Goal: Task Accomplishment & Management: Use online tool/utility

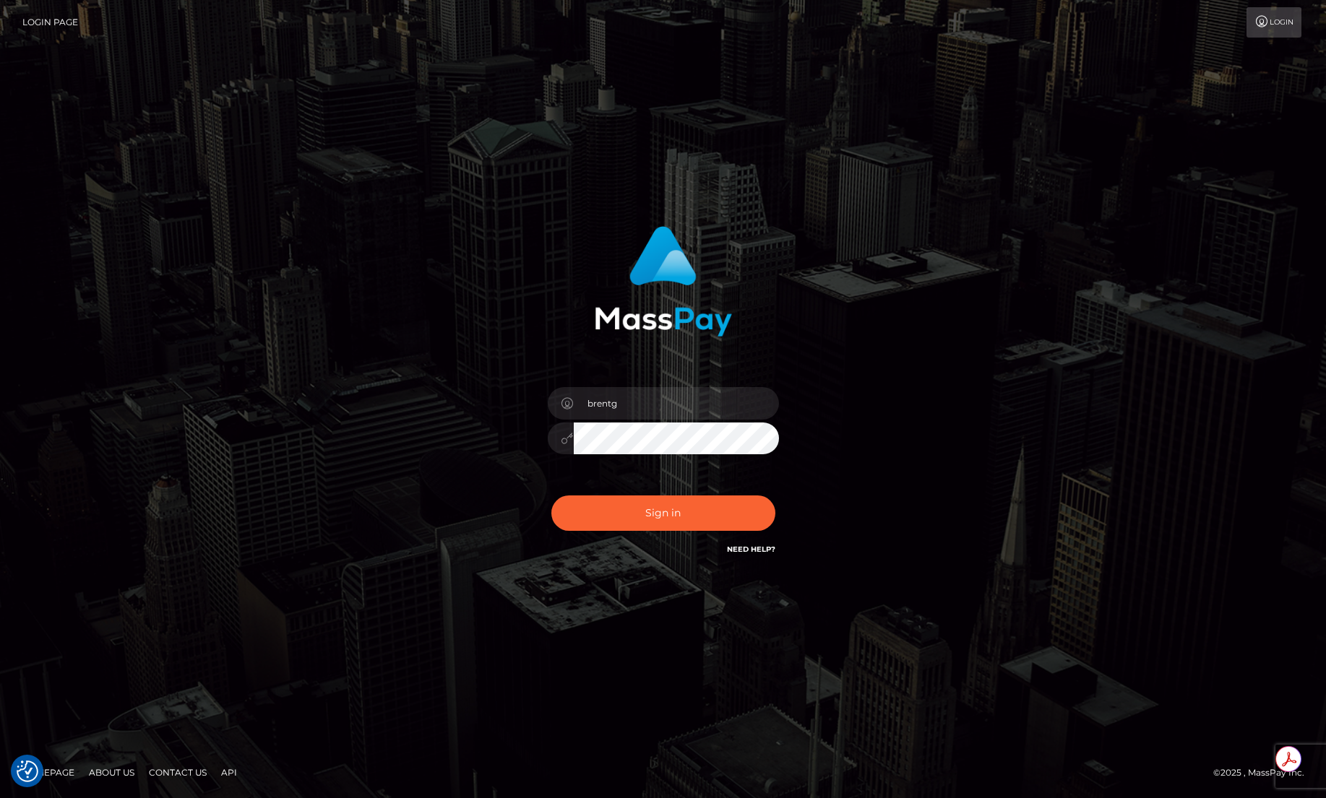
click at [637, 492] on div "Sign in Need Help?" at bounding box center [663, 519] width 253 height 64
click at [632, 502] on button "Sign in" at bounding box center [663, 513] width 224 height 35
type input "brentg"
click at [715, 494] on div "Sign in Need Help?" at bounding box center [663, 519] width 253 height 64
click at [708, 499] on button "Sign in" at bounding box center [663, 513] width 224 height 35
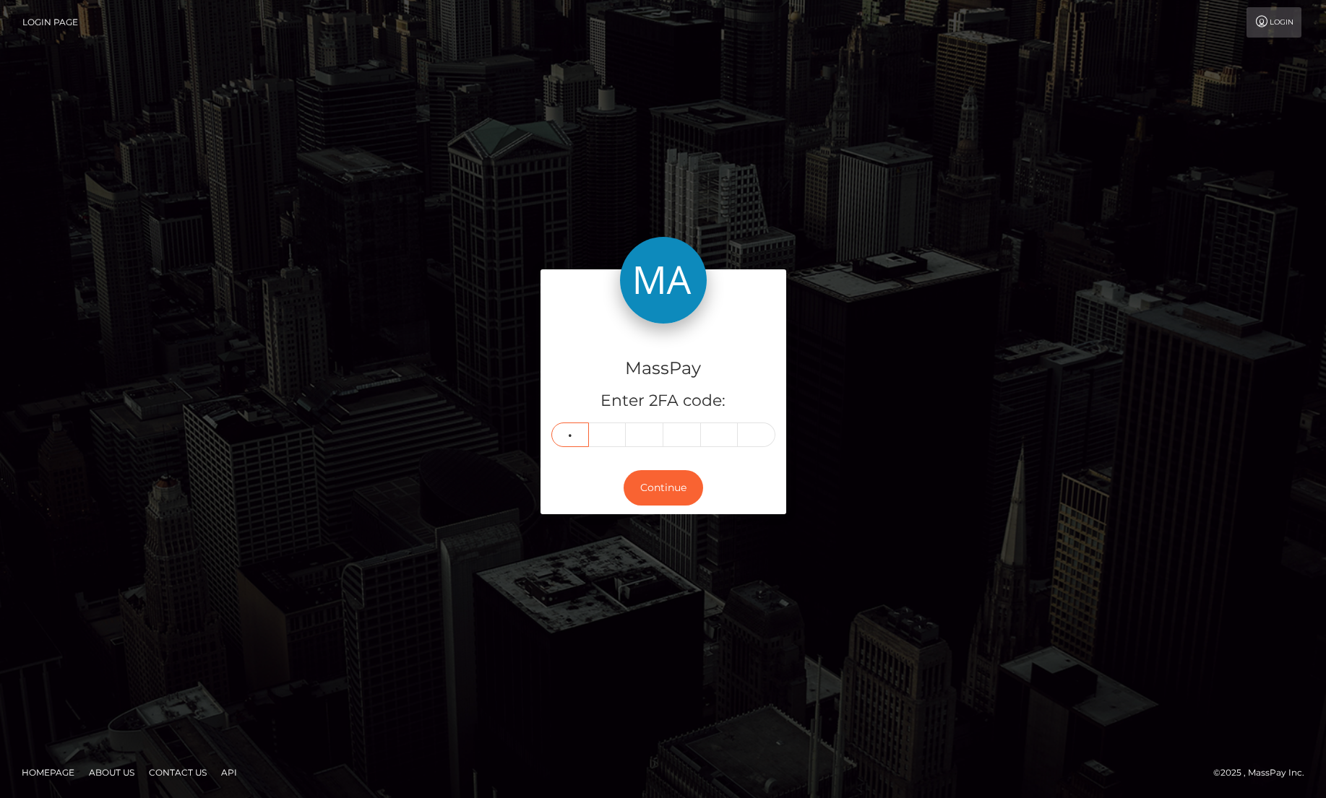
type input "2"
type input "0"
type input "4"
type input "8"
type input "2"
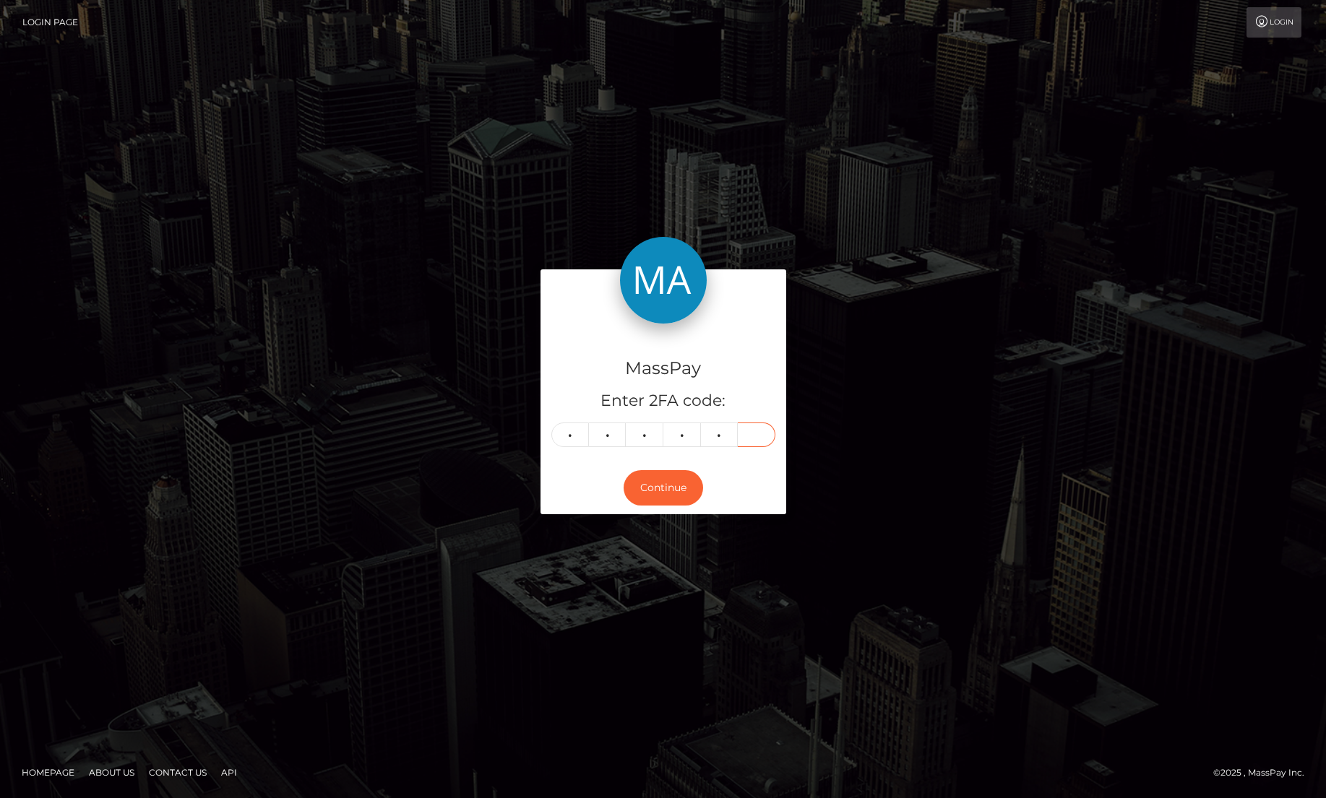
type input "4"
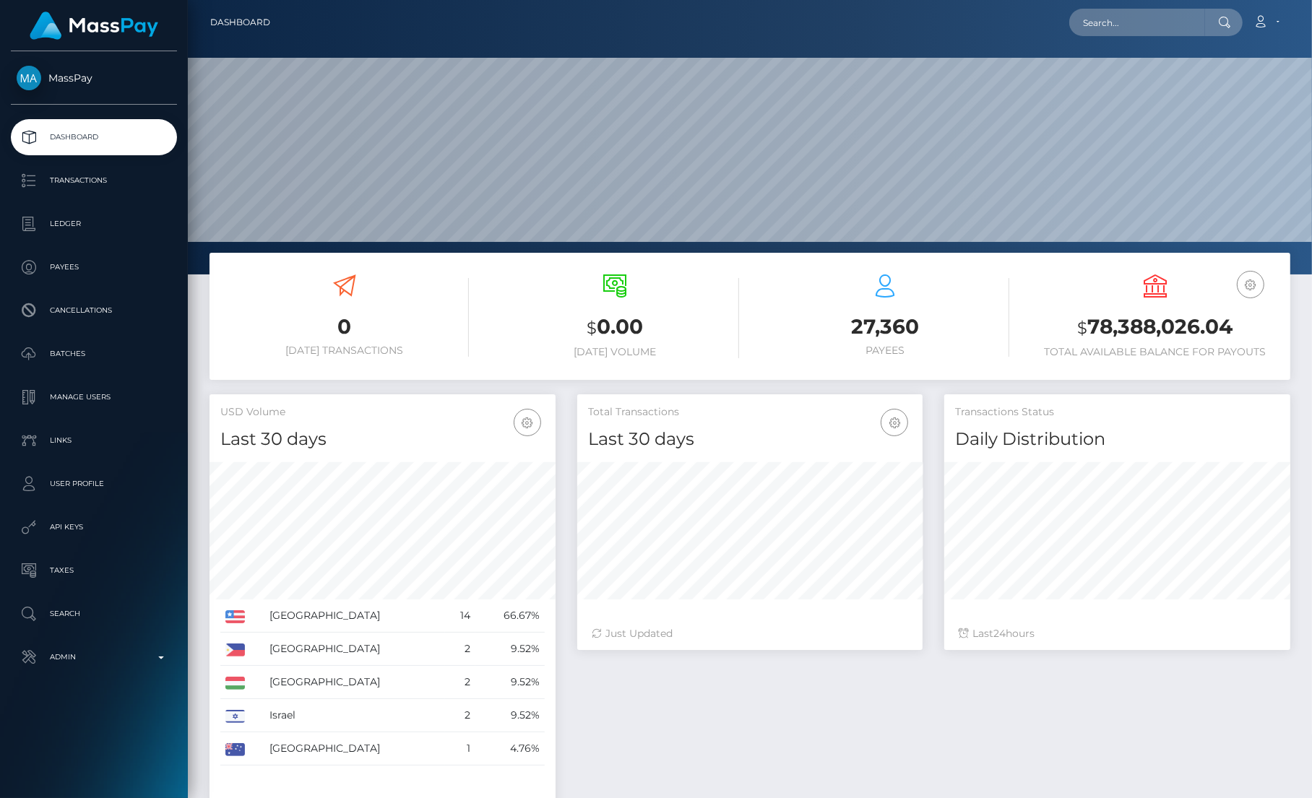
scroll to position [255, 345]
click at [1133, 28] on input "text" at bounding box center [1137, 22] width 136 height 27
paste input "70b183dd-79e4-11f0-9703-0266f44cc279"
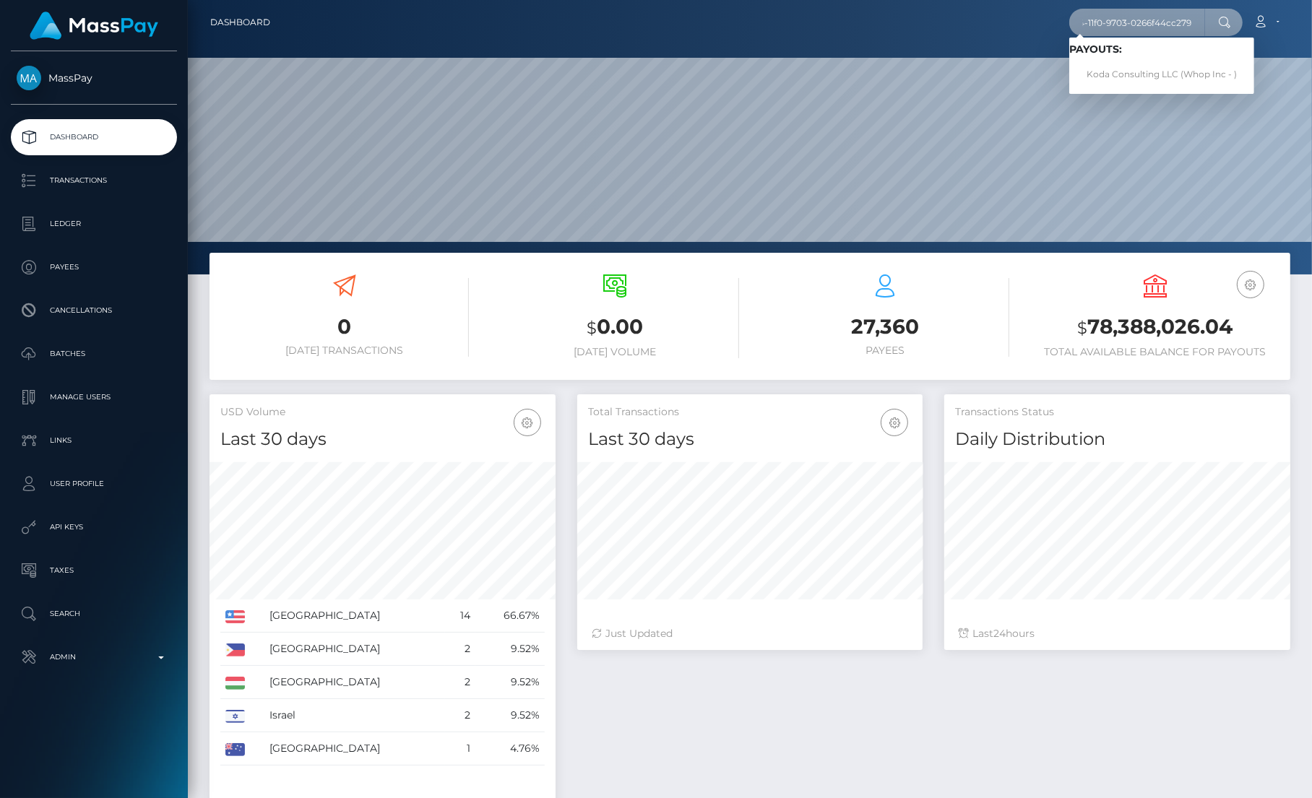
type input "70b183dd-79e4-11f0-9703-0266f44cc279"
click at [1147, 72] on link "Koda Consulting LLC (Whop Inc - )" at bounding box center [1161, 74] width 185 height 27
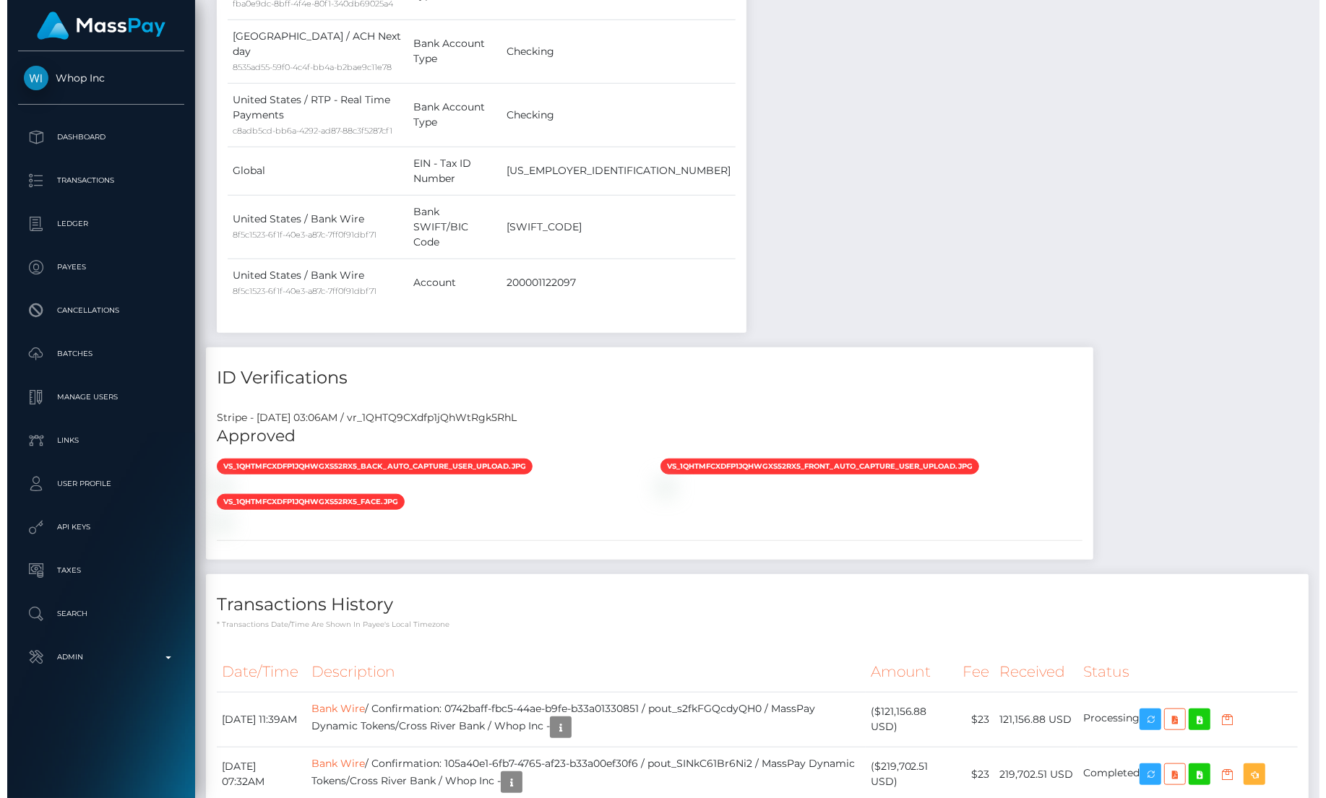
scroll to position [1624, 0]
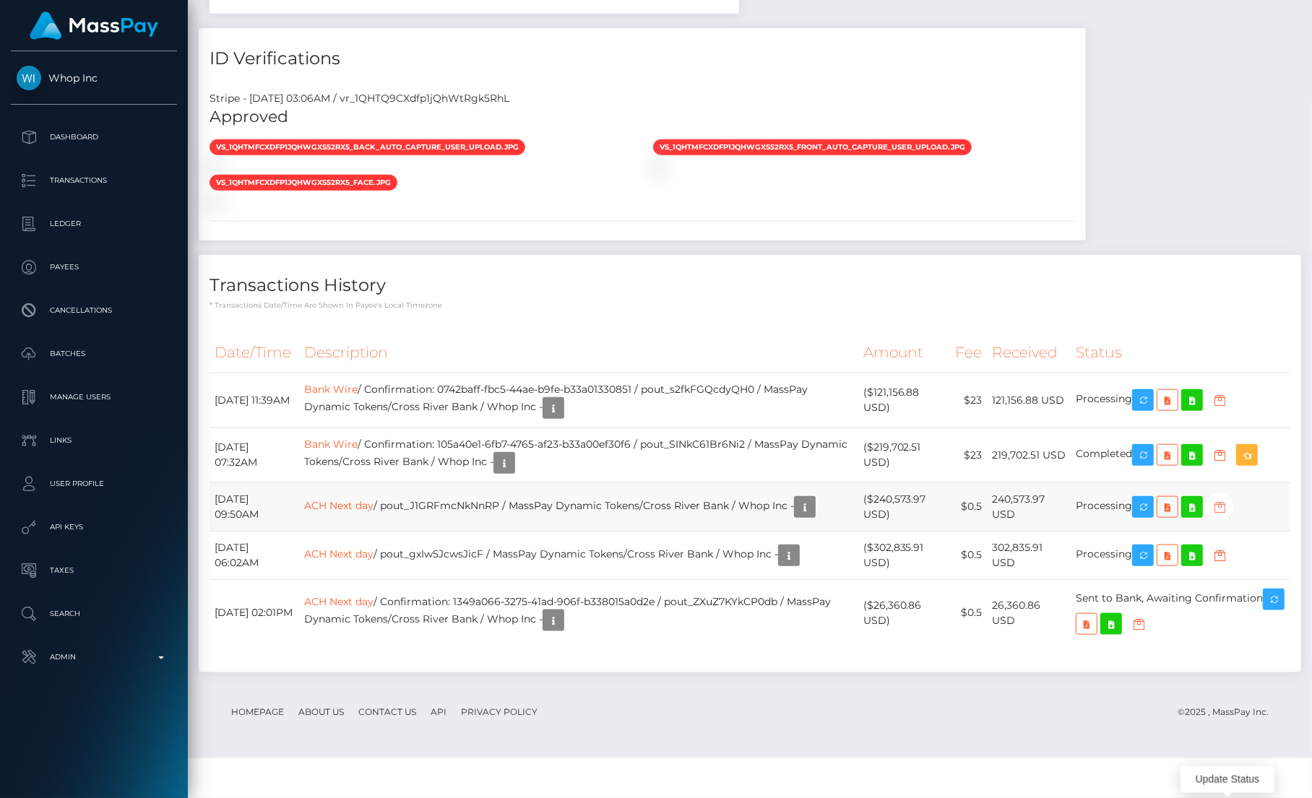
click at [1227, 517] on icon "button" at bounding box center [1219, 508] width 17 height 18
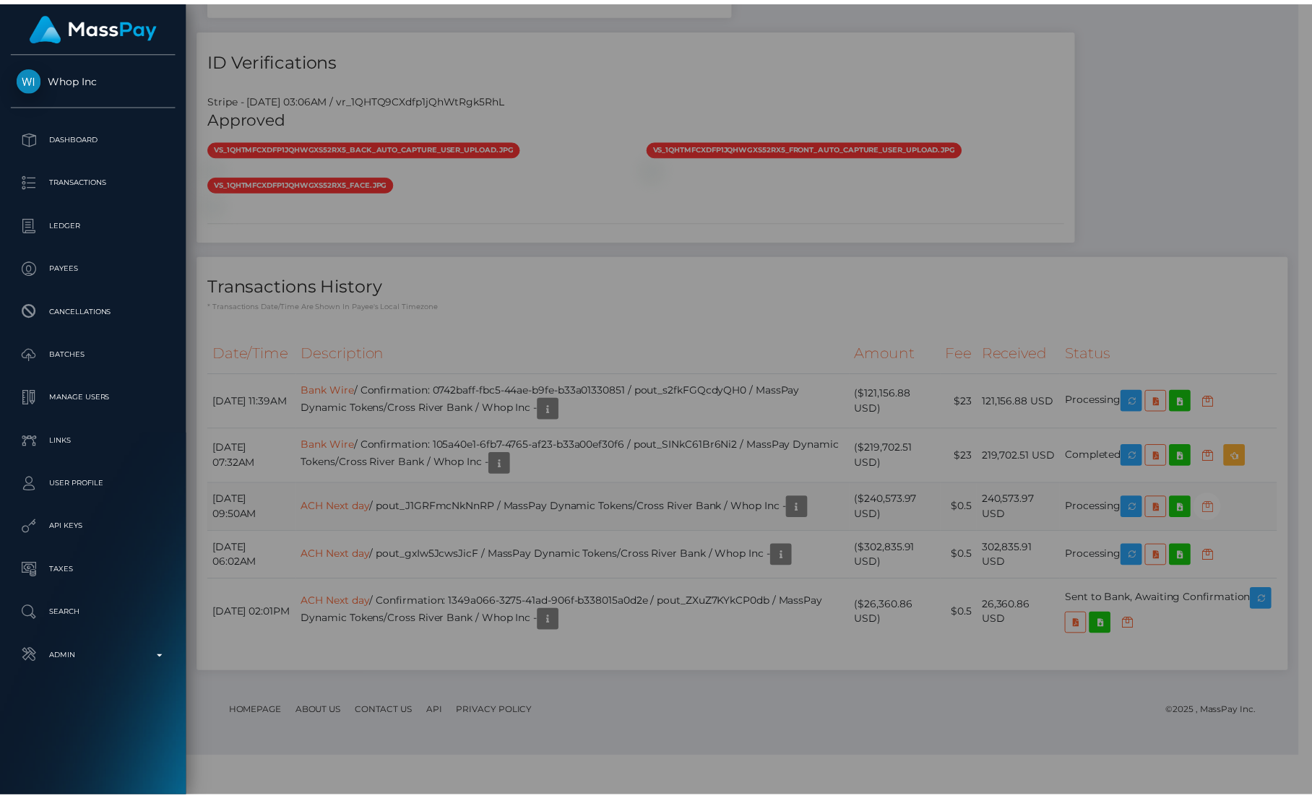
scroll to position [722428, 722256]
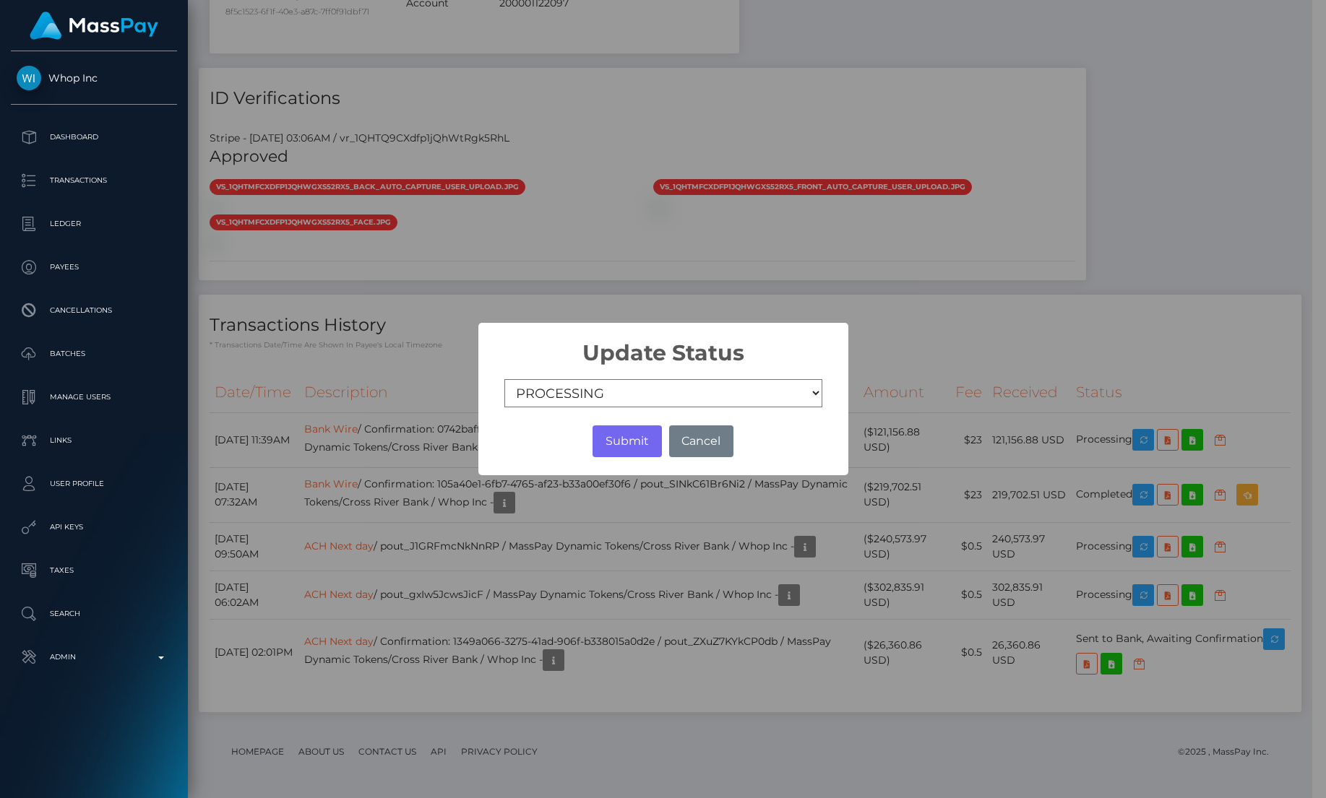
click at [613, 397] on select "COMPLETED CANCELLED READY_FOR_PICKUP PROCESSING" at bounding box center [663, 393] width 318 height 29
select select "CANCELLED"
click at [504, 379] on select "COMPLETED CANCELLED READY_FOR_PICKUP PROCESSING" at bounding box center [663, 393] width 318 height 29
click at [641, 431] on button "Submit" at bounding box center [627, 442] width 69 height 32
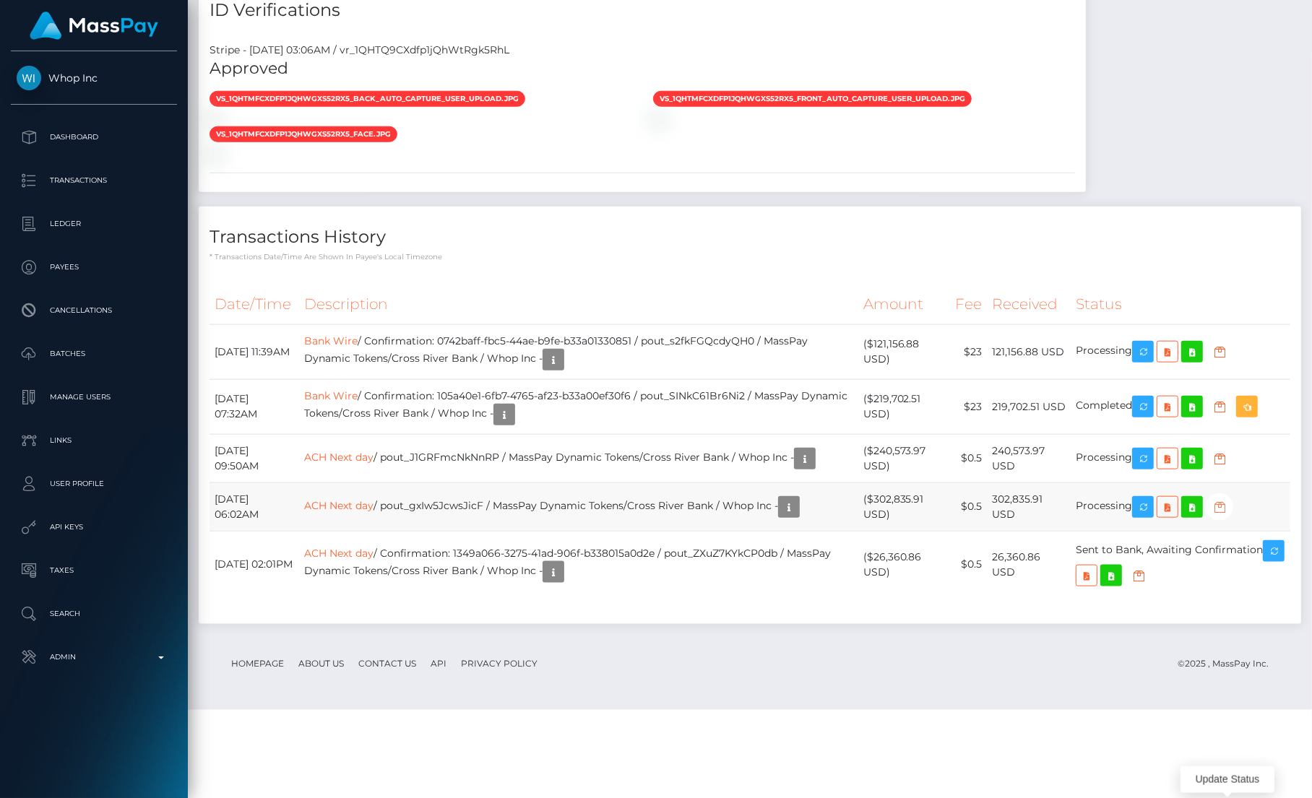
click at [1228, 517] on icon "button" at bounding box center [1219, 508] width 17 height 18
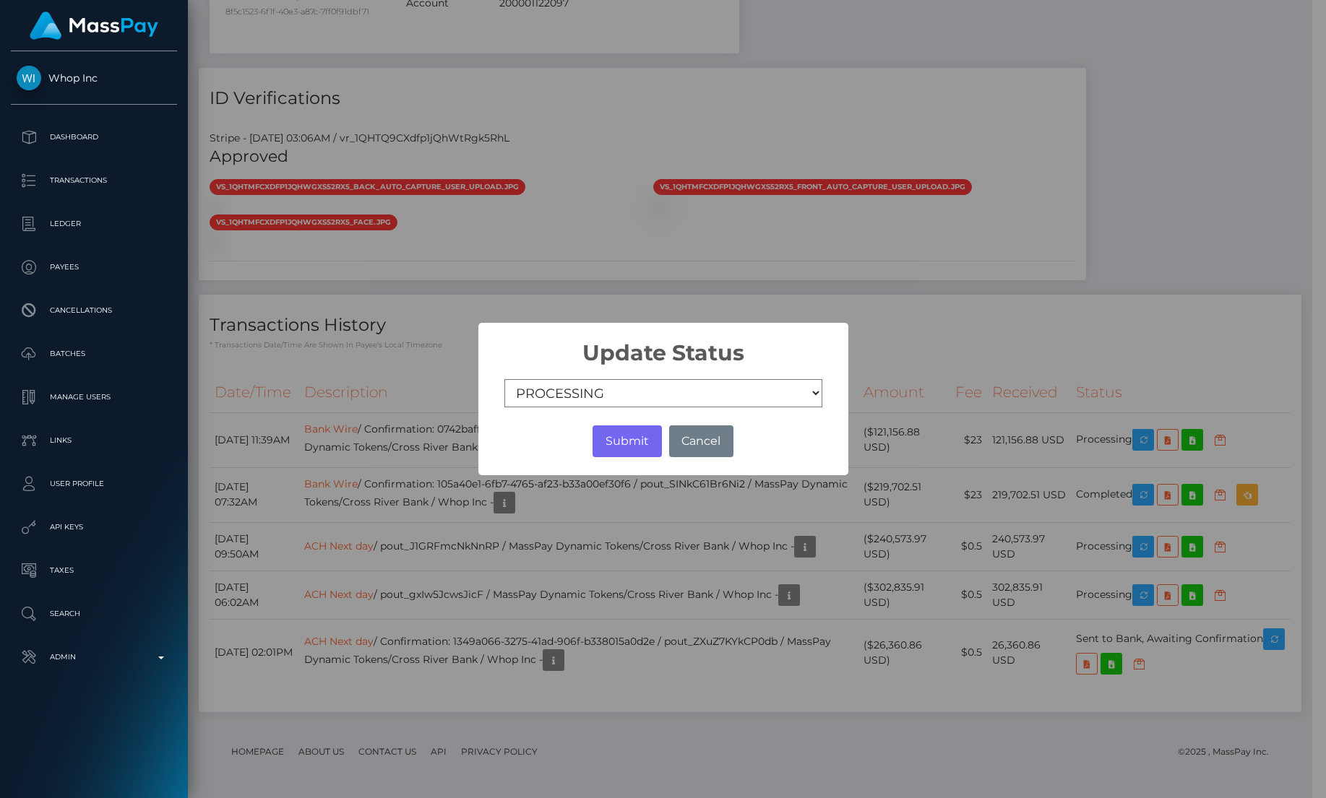
click at [626, 391] on select "COMPLETED CANCELLED READY_FOR_PICKUP PROCESSING" at bounding box center [663, 393] width 318 height 29
select select "CANCELLED"
click at [504, 379] on select "COMPLETED CANCELLED READY_FOR_PICKUP PROCESSING" at bounding box center [663, 393] width 318 height 29
click at [608, 429] on button "Submit" at bounding box center [627, 442] width 69 height 32
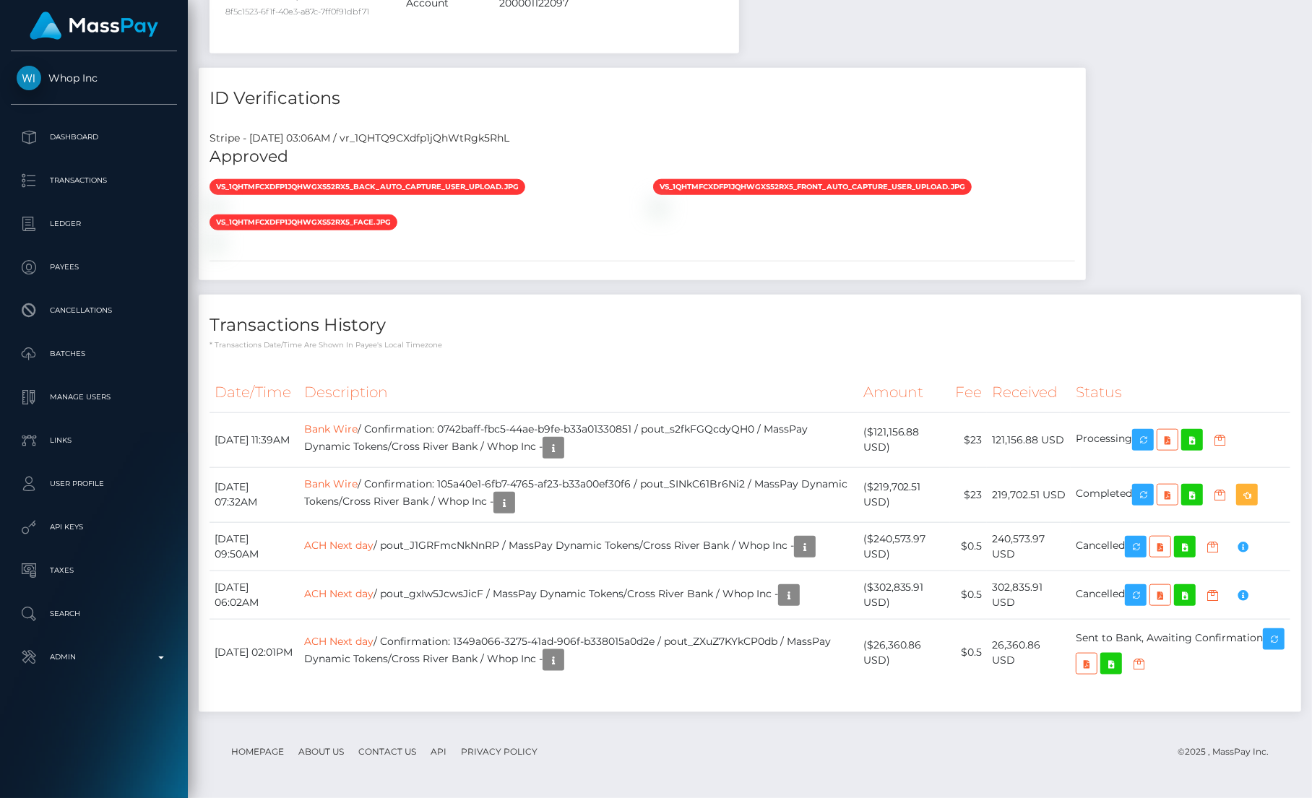
scroll to position [173, 345]
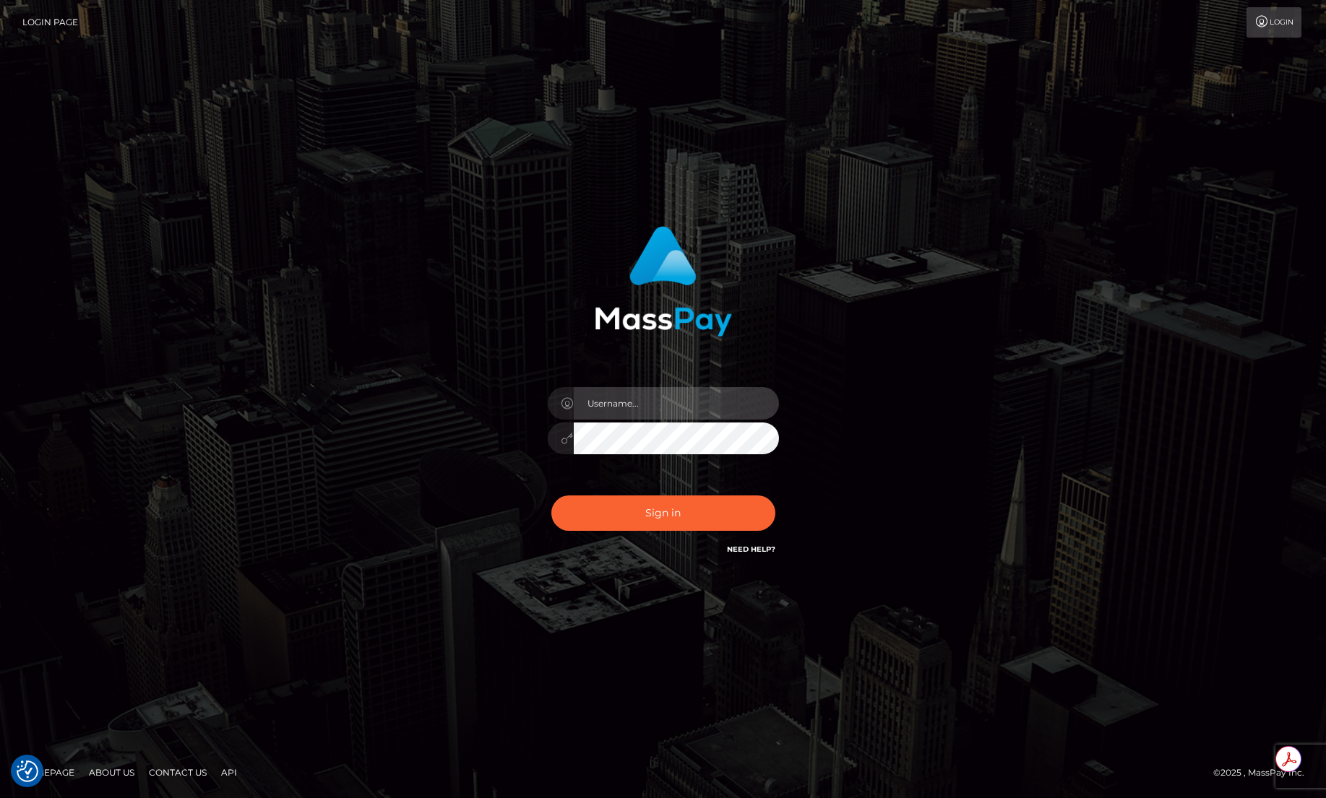
type input "brentg"
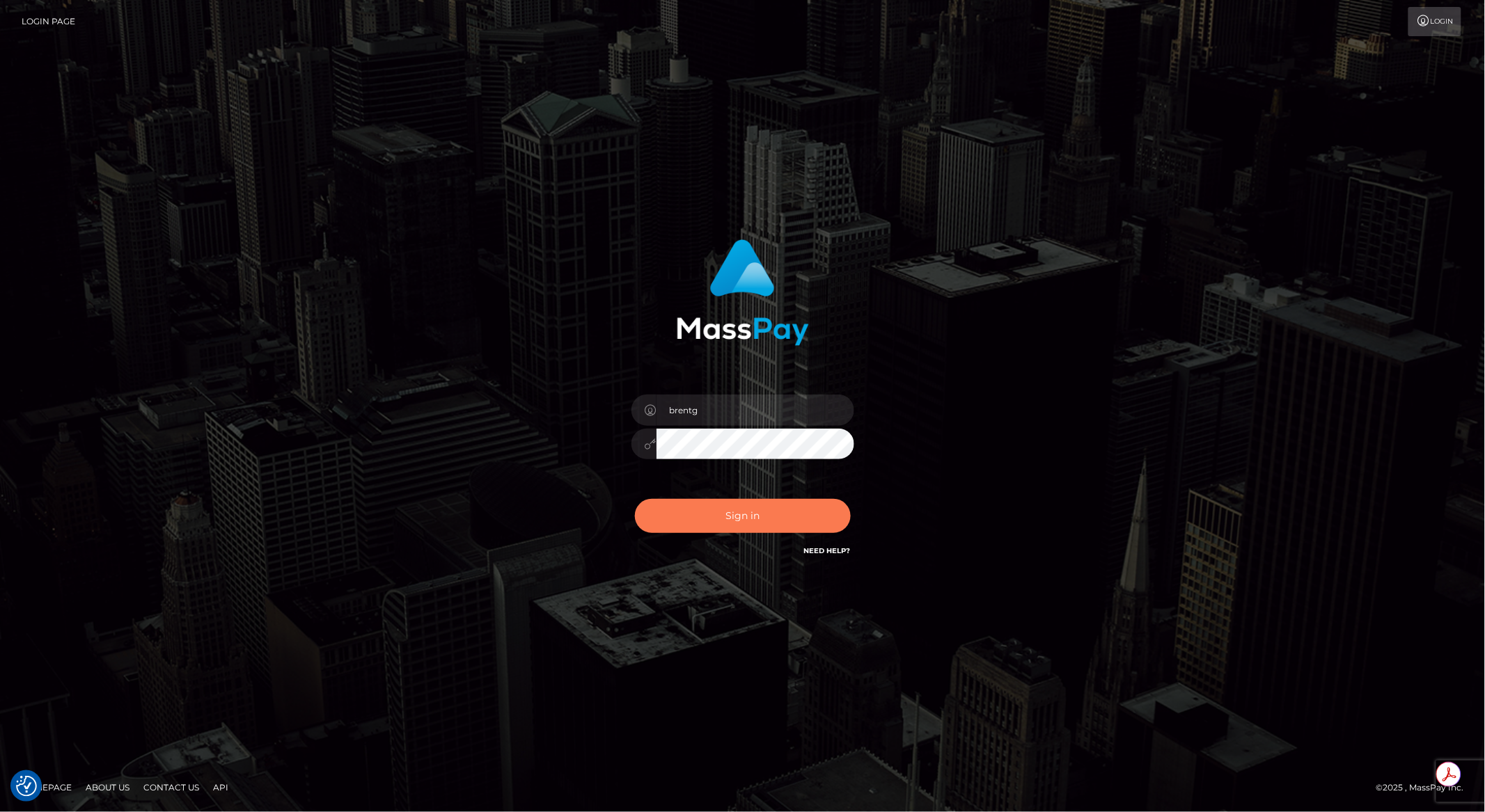
click at [724, 516] on button "Sign in" at bounding box center [743, 515] width 216 height 34
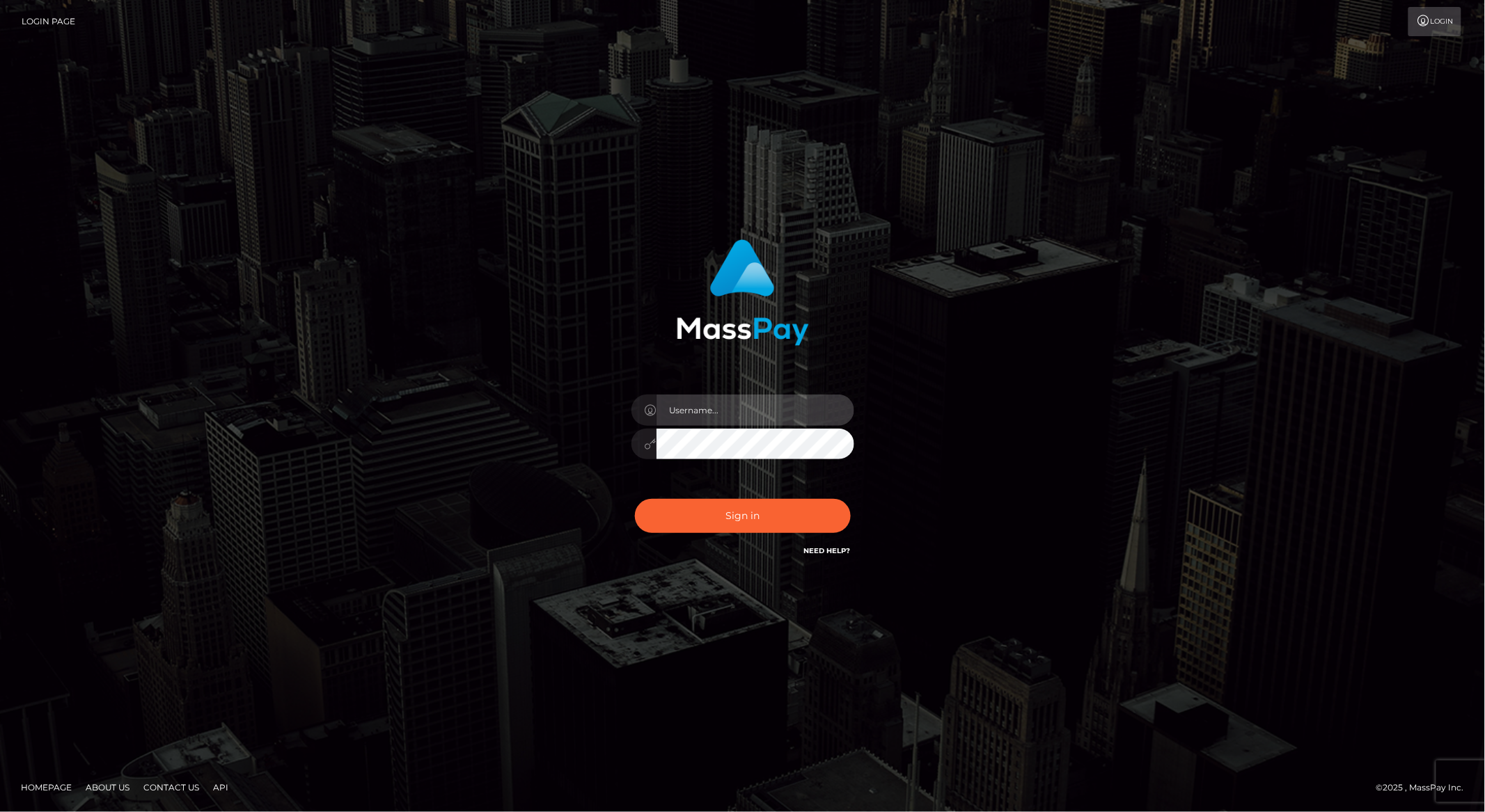
type input "brentg"
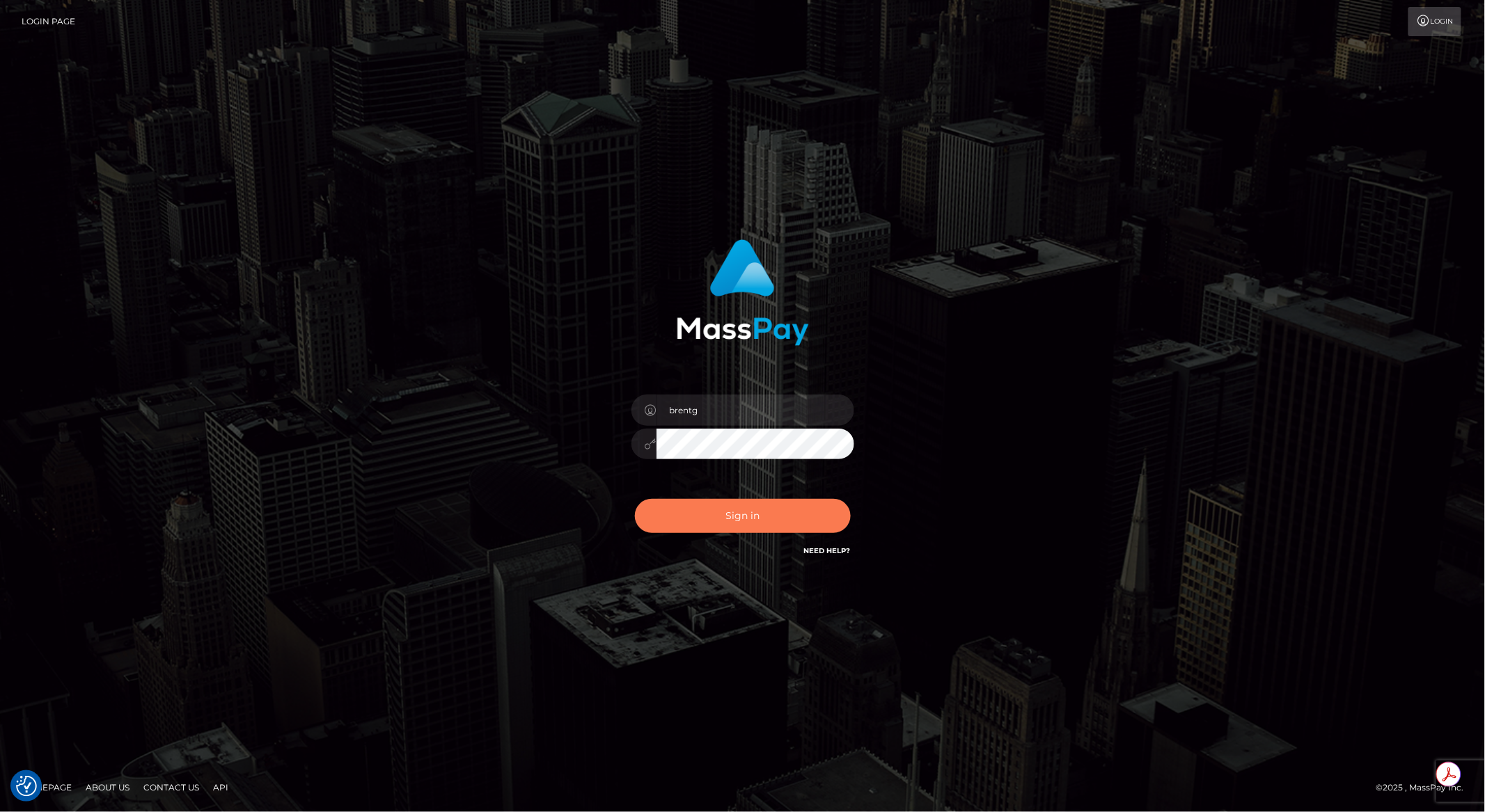
click at [663, 510] on button "Sign in" at bounding box center [743, 515] width 216 height 34
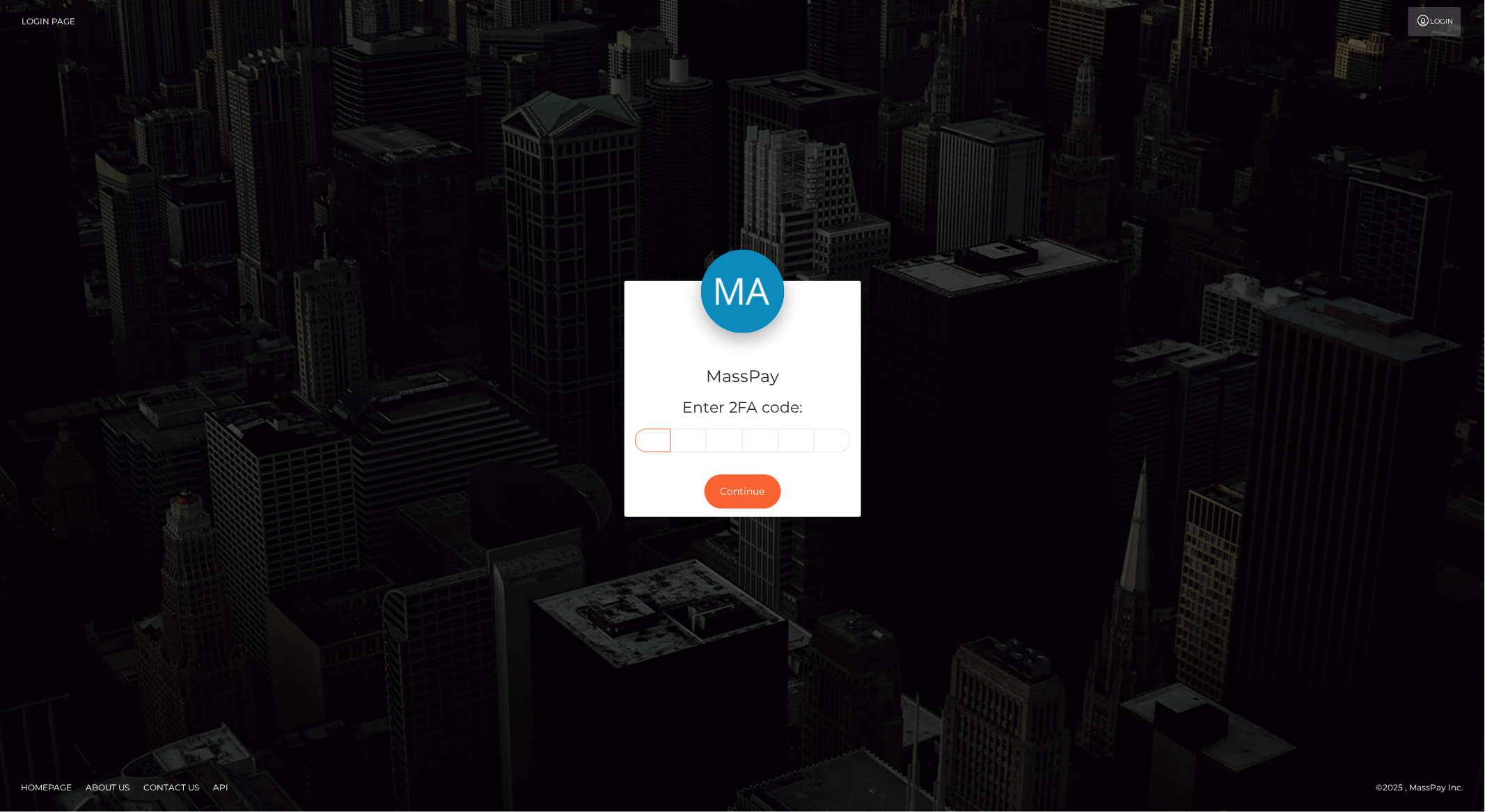
paste input "5"
type input "5"
type input "9"
type input "0"
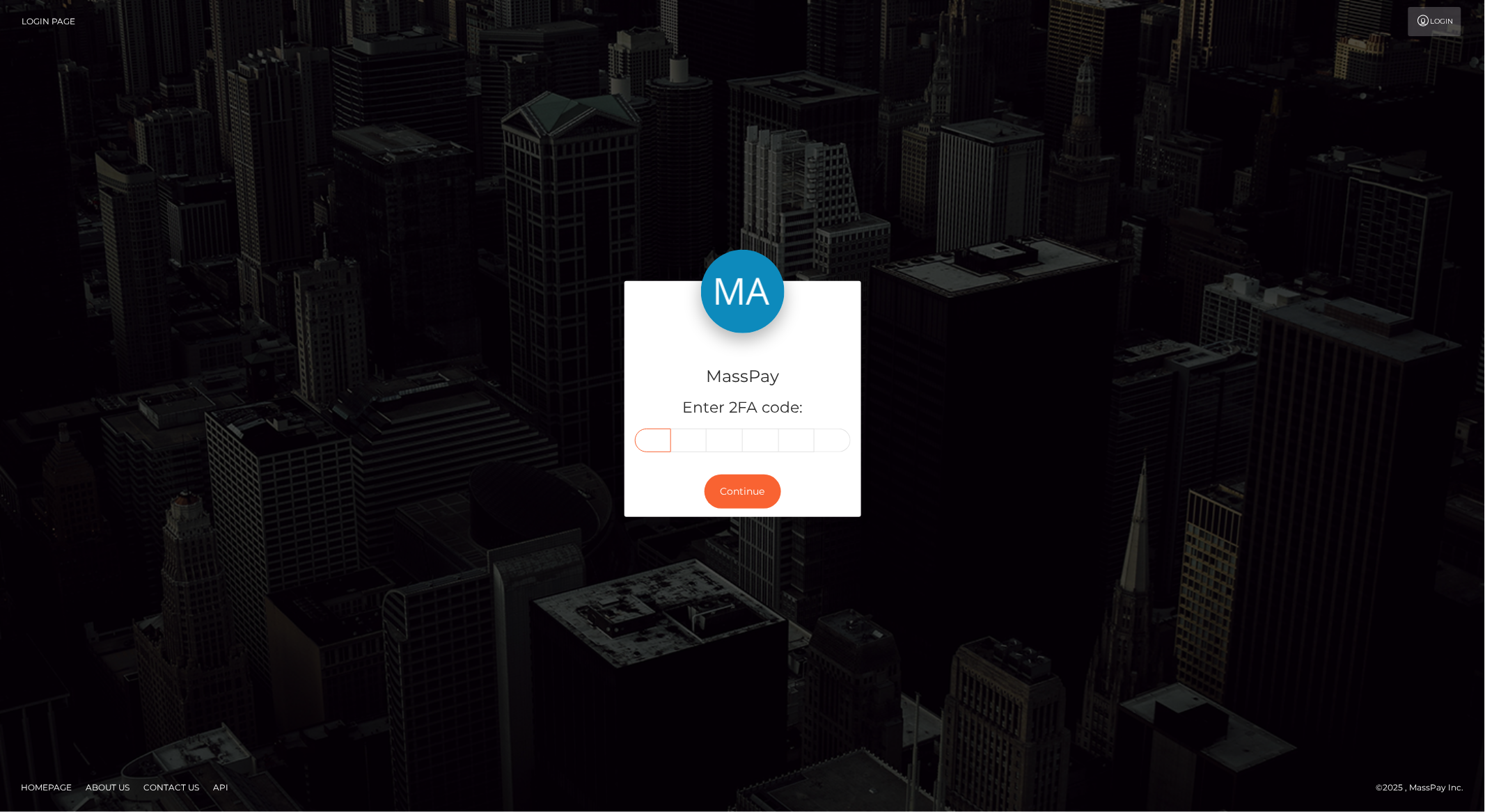
type input "5"
type input "7"
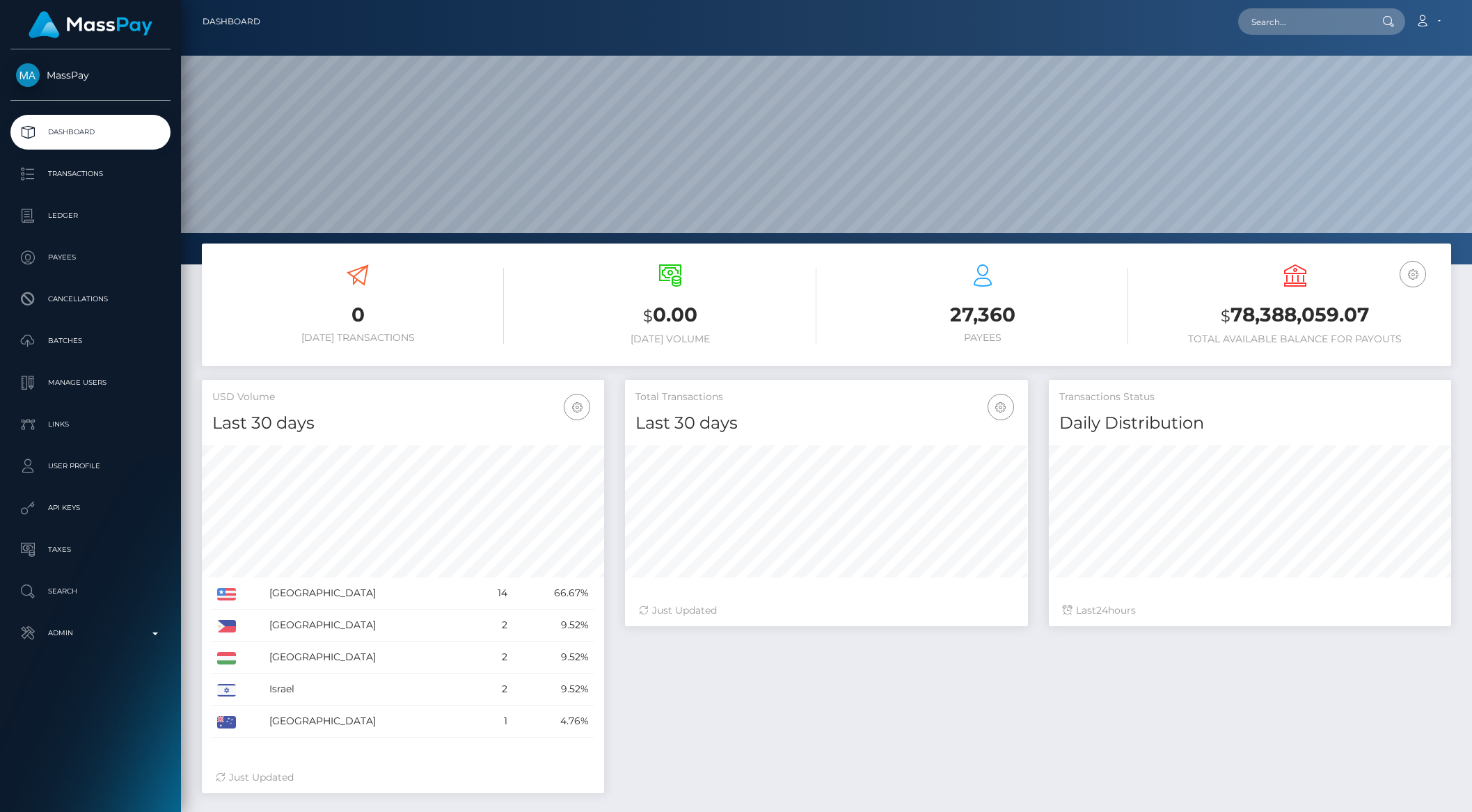
scroll to position [246, 402]
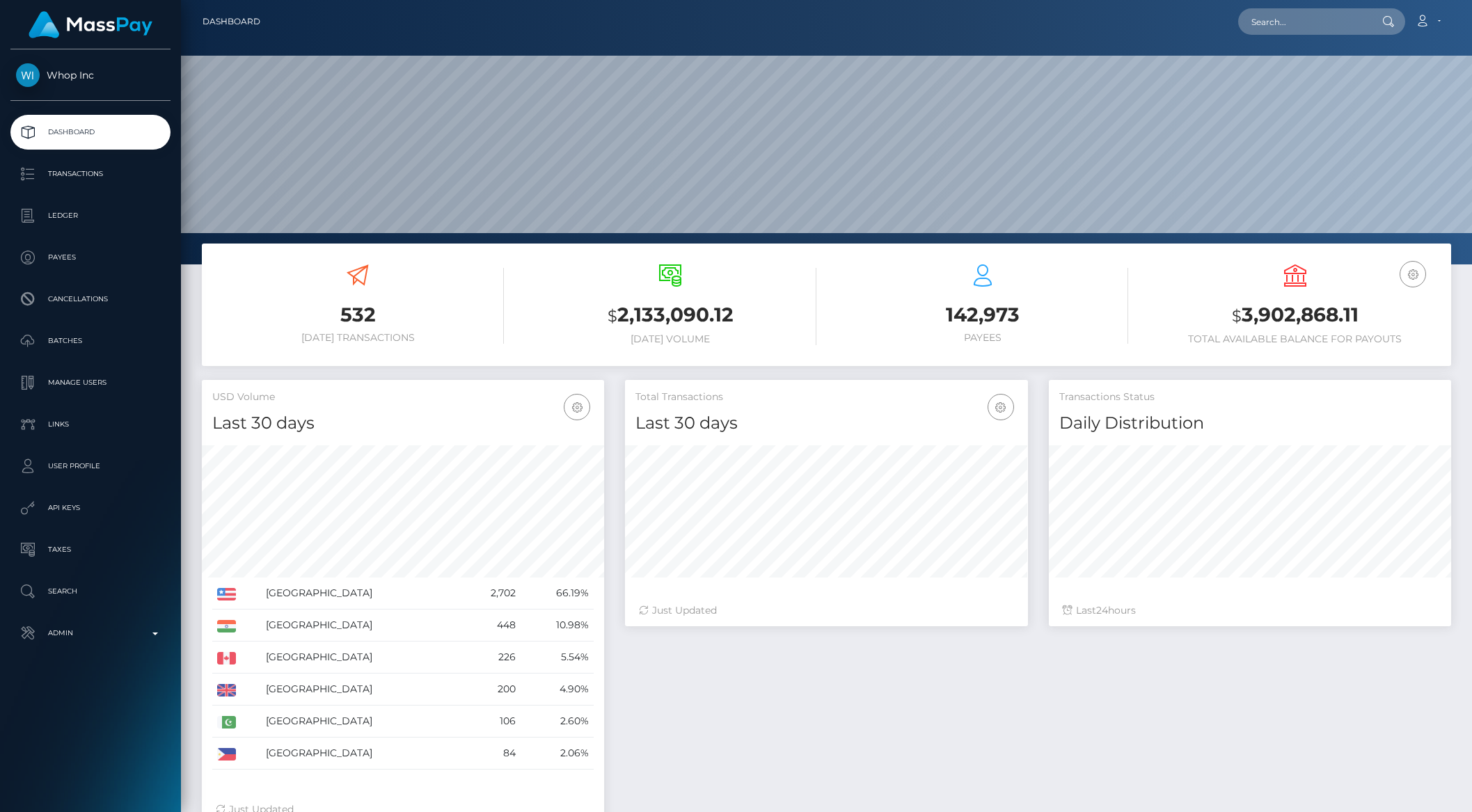
scroll to position [246, 402]
click at [66, 505] on p "API Keys" at bounding box center [91, 509] width 149 height 21
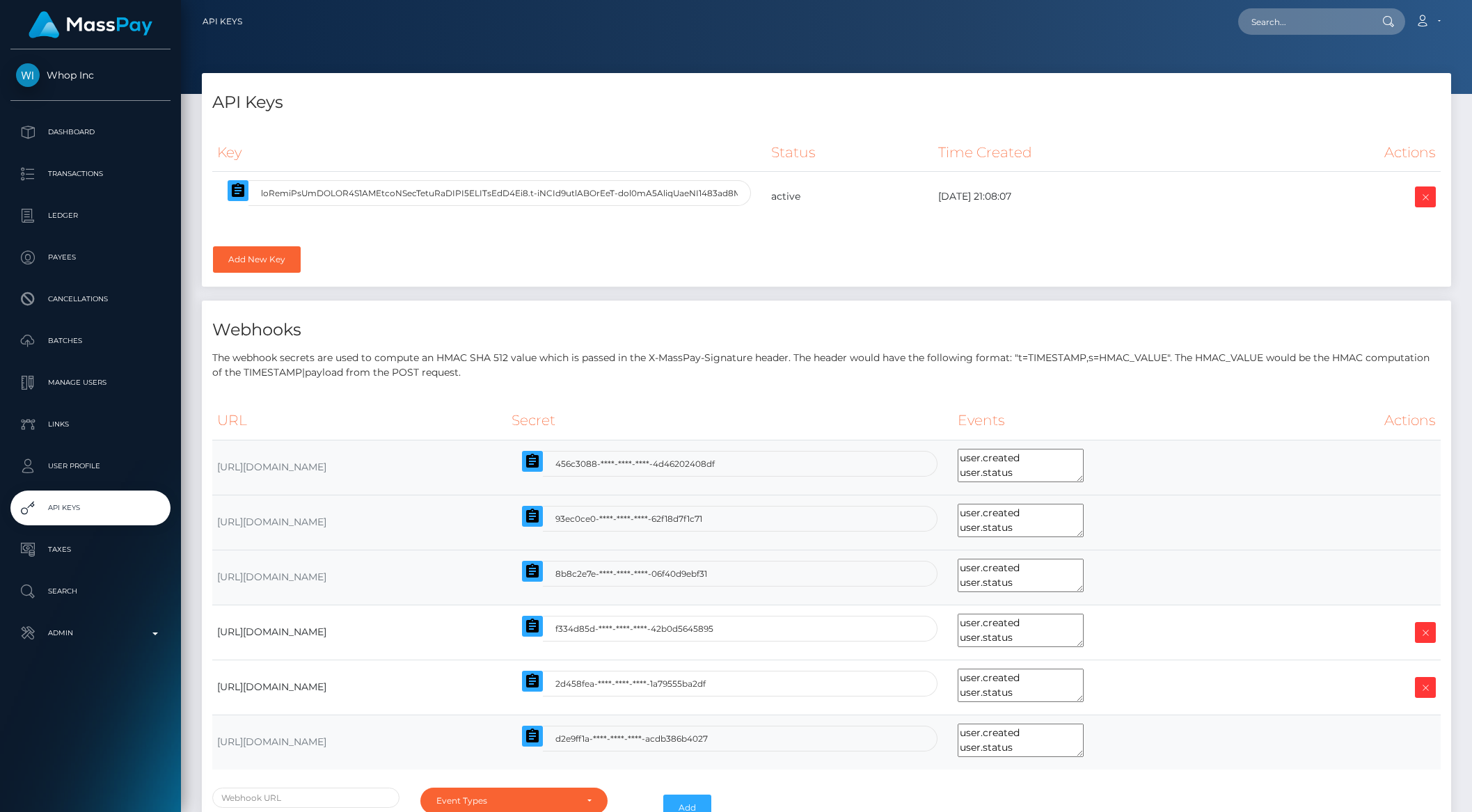
select select
click at [238, 199] on button "button" at bounding box center [238, 191] width 21 height 21
